Goal: Information Seeking & Learning: Check status

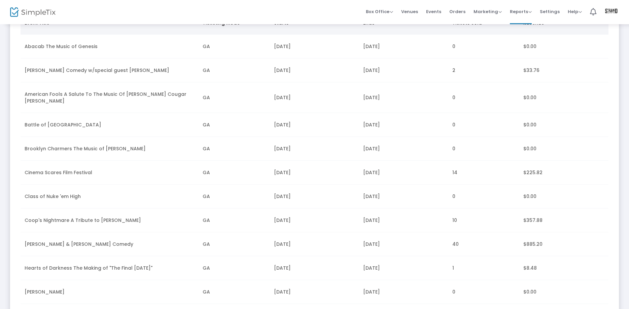
scroll to position [171, 0]
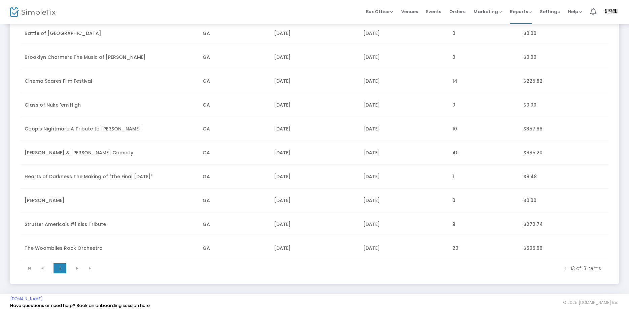
click at [615, 8] on img at bounding box center [612, 12] width 14 height 12
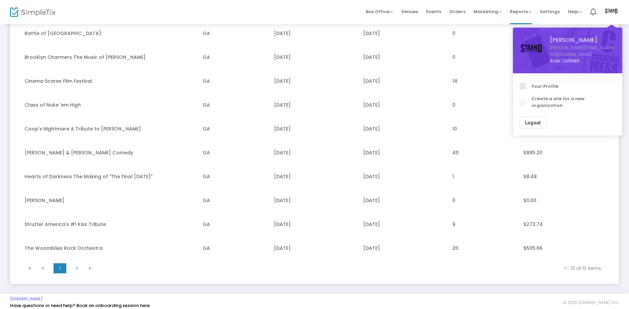
click at [535, 120] on span "Logout" at bounding box center [532, 122] width 15 height 5
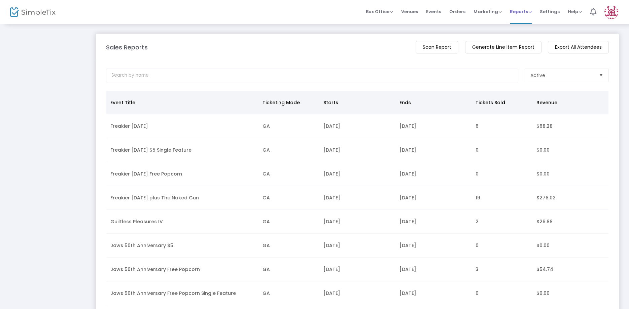
click at [532, 9] on span "Reports" at bounding box center [521, 11] width 22 height 6
click at [527, 35] on li "Sales Reports" at bounding box center [532, 30] width 44 height 13
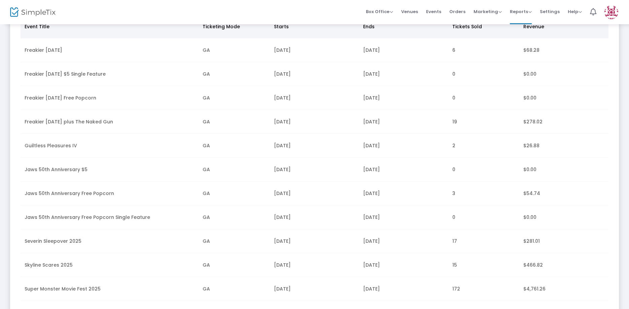
scroll to position [77, 0]
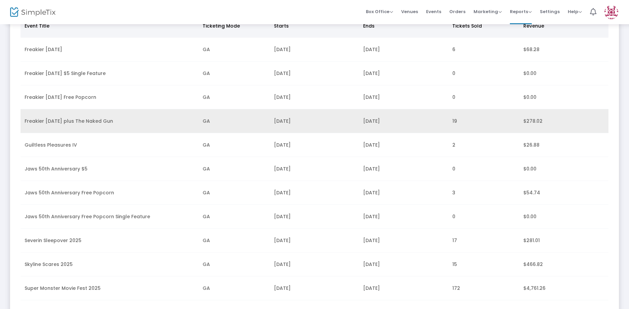
click at [61, 128] on td "Freakier [DATE] plus The Naked Gun" at bounding box center [110, 121] width 178 height 24
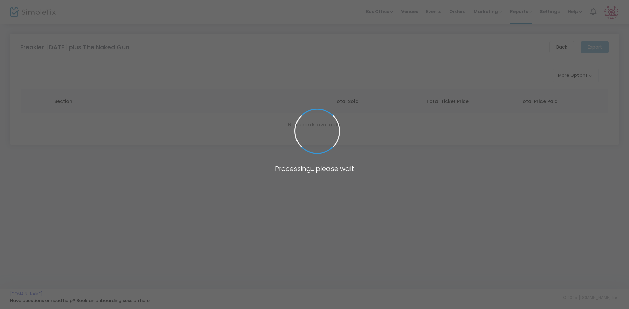
scroll to position [0, 0]
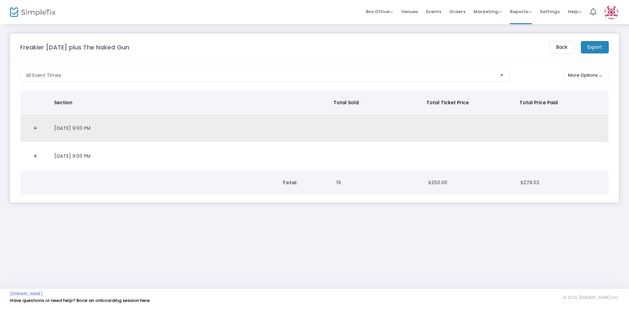
click at [36, 129] on link "Expand Details" at bounding box center [36, 128] width 22 height 11
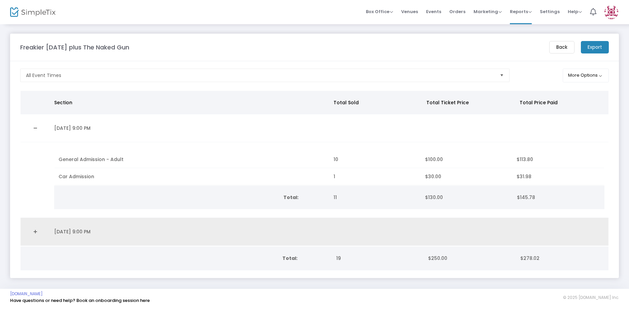
click at [35, 232] on link "Expand Details" at bounding box center [36, 232] width 22 height 11
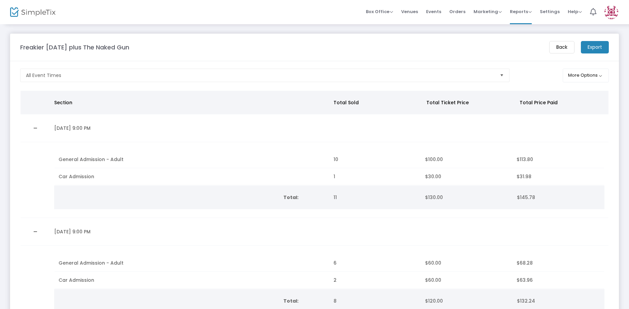
click at [215, 13] on div "Box Office Sell Tickets Bookings Sell Season Pass Venues Memberships Events Ord…" at bounding box center [357, 12] width 543 height 24
